Goal: Navigation & Orientation: Find specific page/section

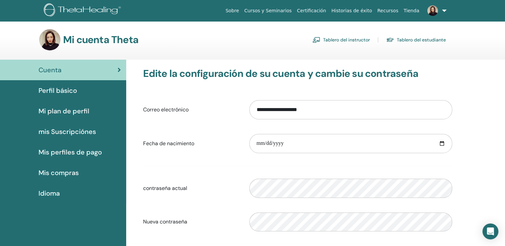
click at [343, 41] on link "Tablero del instructor" at bounding box center [341, 40] width 57 height 11
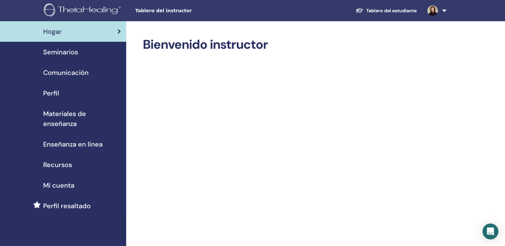
click at [68, 52] on span "Seminarios" at bounding box center [60, 52] width 35 height 10
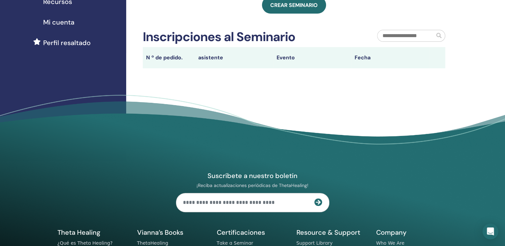
scroll to position [165, 0]
